Goal: Task Accomplishment & Management: Use online tool/utility

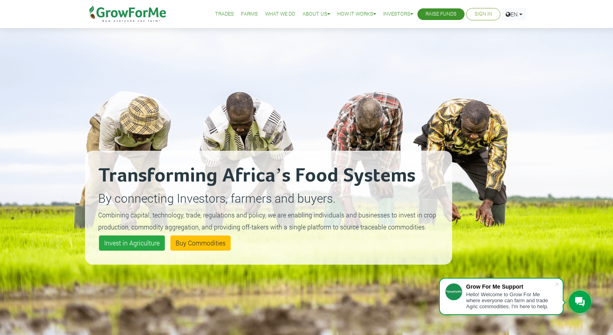
click at [481, 10] on li "Sign In" at bounding box center [483, 14] width 34 height 12
click at [479, 12] on link "Sign In" at bounding box center [484, 14] width 18 height 8
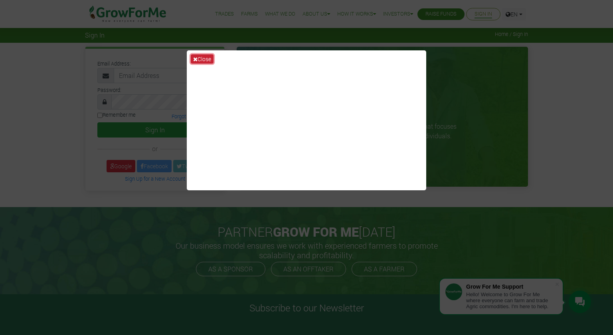
click at [205, 58] on button "Close" at bounding box center [202, 58] width 23 height 9
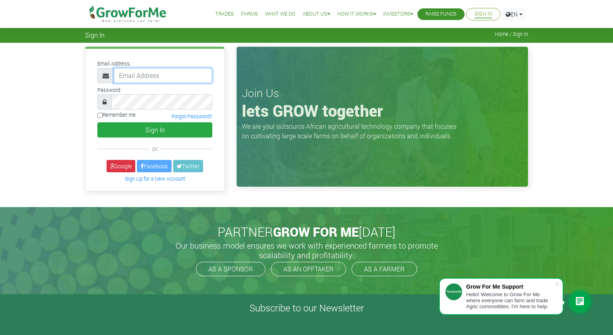
click at [148, 82] on input "email" at bounding box center [163, 75] width 99 height 15
type input "growformeafrica@gmail.com"
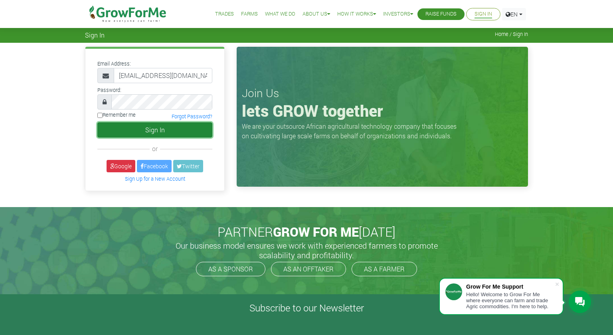
click at [145, 127] on button "Sign In" at bounding box center [154, 129] width 115 height 15
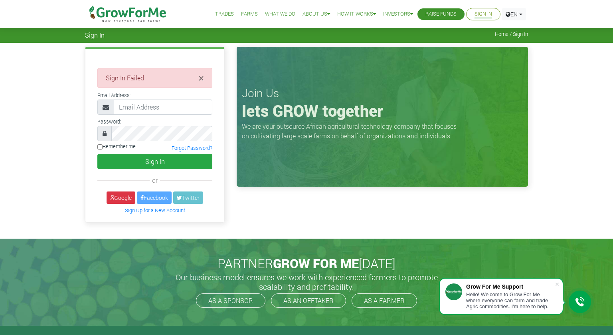
click at [123, 186] on div "× Sign In Failed Email Address:" at bounding box center [154, 135] width 139 height 173
click at [121, 193] on link "Google" at bounding box center [121, 197] width 29 height 12
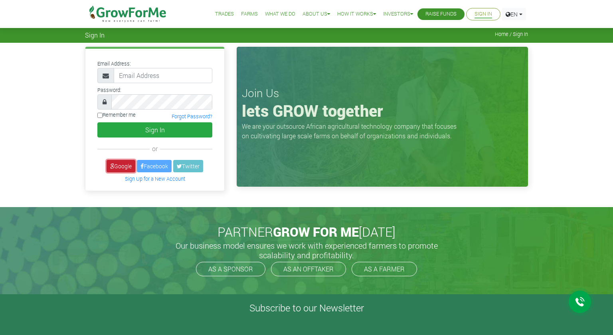
click at [114, 165] on link "Google" at bounding box center [121, 166] width 29 height 12
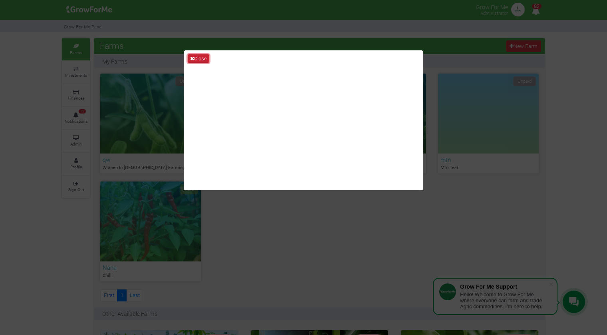
click at [207, 61] on button "Close" at bounding box center [199, 58] width 22 height 9
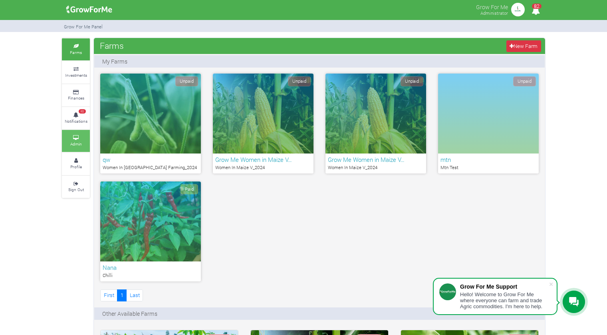
click at [71, 136] on icon at bounding box center [76, 138] width 24 height 4
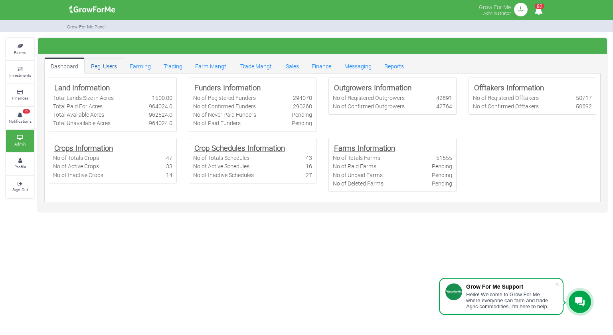
click at [117, 65] on link "Reg. Users" at bounding box center [104, 65] width 39 height 16
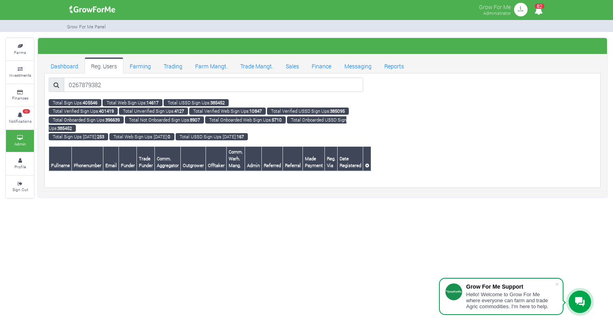
drag, startPoint x: 105, startPoint y: 85, endPoint x: 57, endPoint y: 80, distance: 49.0
click at [57, 80] on div "0267879382" at bounding box center [206, 84] width 315 height 14
type input "0242561793"
click at [556, 281] on span at bounding box center [557, 284] width 8 height 8
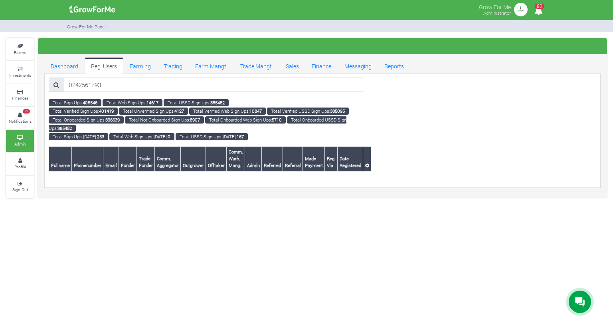
click at [105, 64] on link "Reg. Users" at bounding box center [104, 65] width 39 height 16
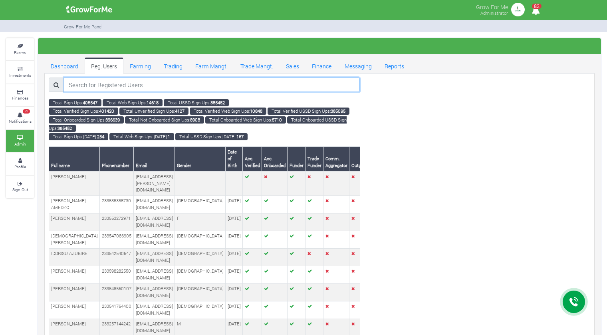
click at [112, 84] on input "search" at bounding box center [212, 84] width 296 height 14
type input "0242561793"
click at [112, 84] on input "0242561793" at bounding box center [211, 84] width 295 height 14
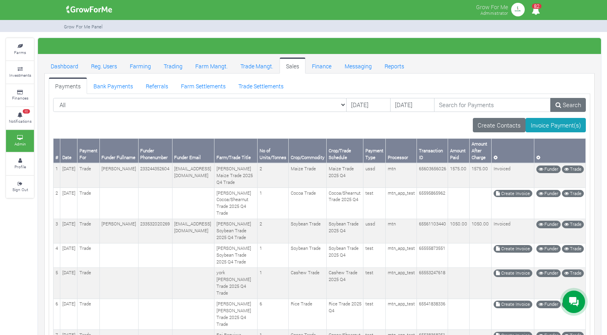
select select "?paymentfor=farm&schedule=20"
click at [53, 98] on select "All All Farm | Cabbage I_2021 - (Cabbage) Farm | Cassava_2024 - (Cassava _2024)…" at bounding box center [199, 105] width 293 height 14
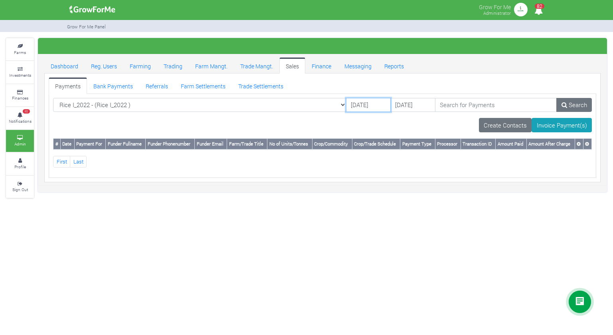
click at [368, 105] on input "24/09/2025" at bounding box center [368, 105] width 45 height 14
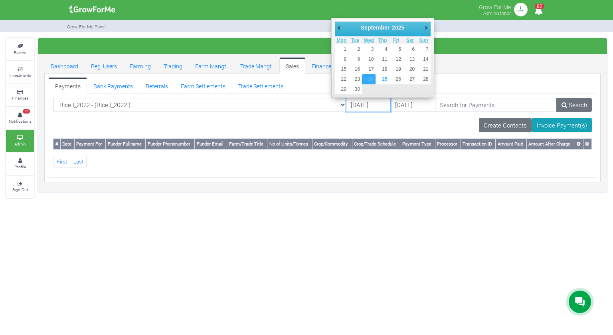
click at [348, 107] on input "24/09/2021" at bounding box center [368, 105] width 45 height 14
type input "[DATE]"
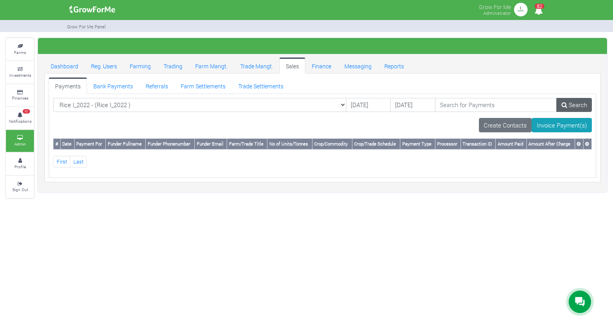
click at [569, 105] on link "Search" at bounding box center [575, 105] width 36 height 14
